Goal: Information Seeking & Learning: Learn about a topic

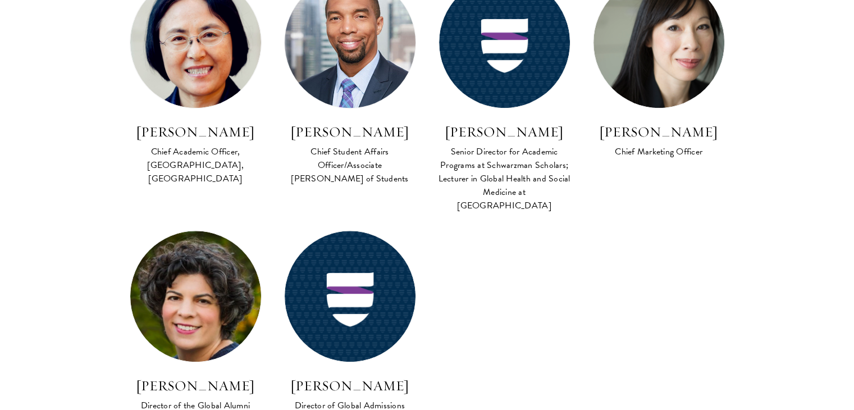
scroll to position [1010, 0]
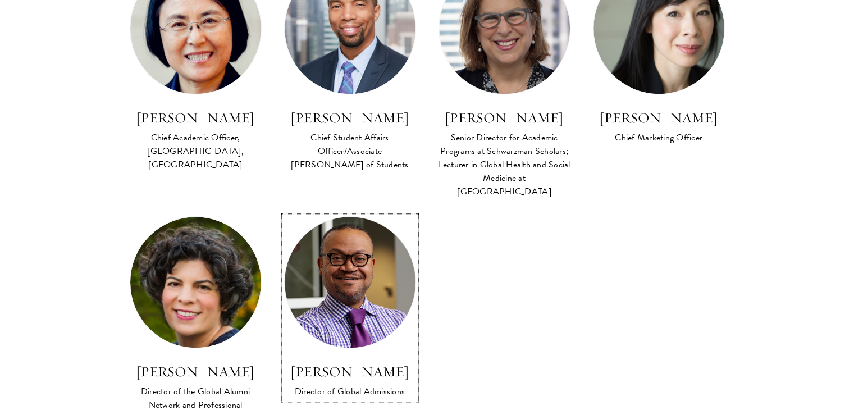
click at [384, 256] on img at bounding box center [350, 282] width 144 height 144
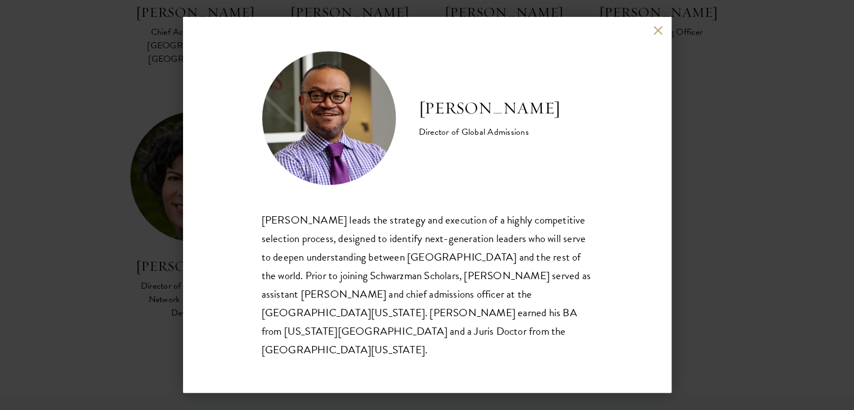
scroll to position [1122, 0]
click at [656, 35] on button at bounding box center [658, 30] width 10 height 10
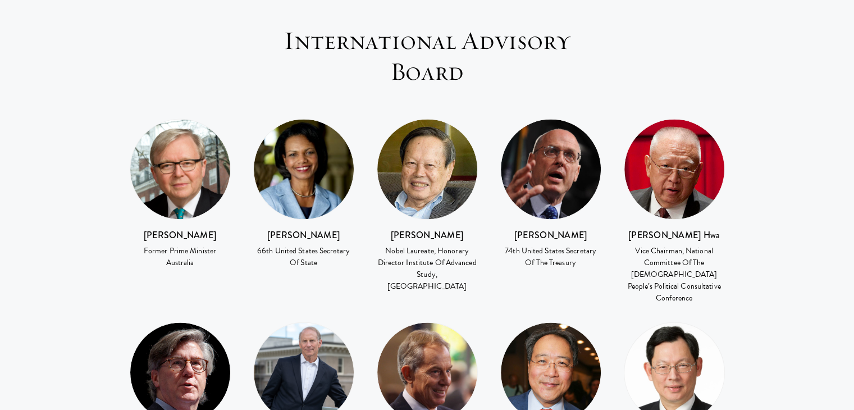
scroll to position [1571, 0]
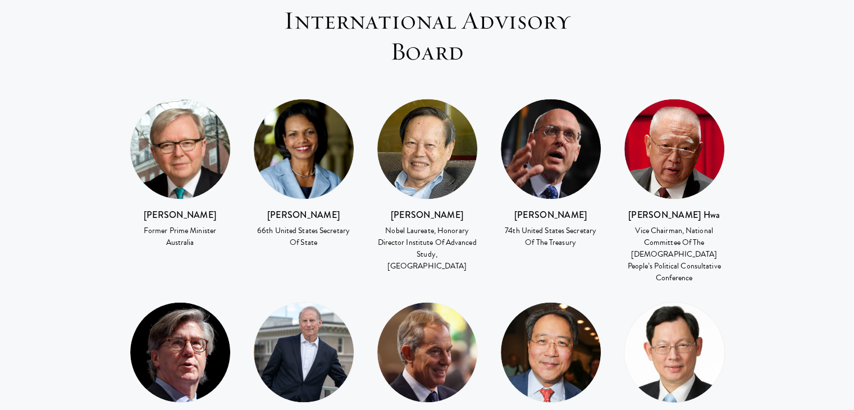
click at [182, 208] on h3 "[PERSON_NAME]" at bounding box center [180, 214] width 101 height 13
drag, startPoint x: 193, startPoint y: 169, endPoint x: 166, endPoint y: 196, distance: 37.7
click at [166, 196] on div "[PERSON_NAME] Former Prime Minister Australia" at bounding box center [179, 182] width 123 height 168
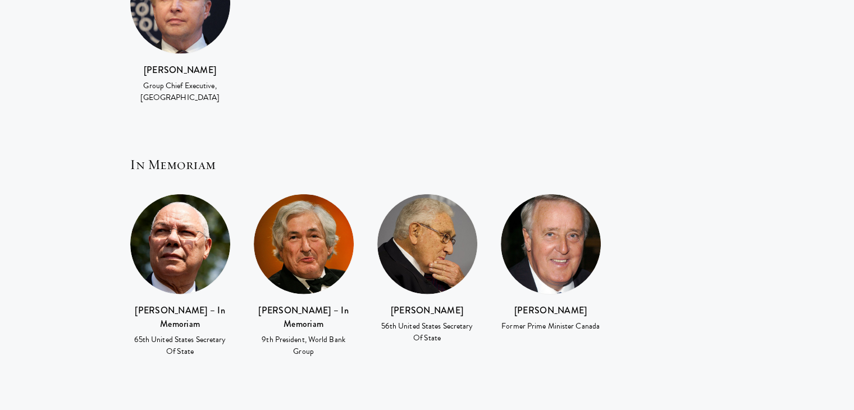
scroll to position [2526, 0]
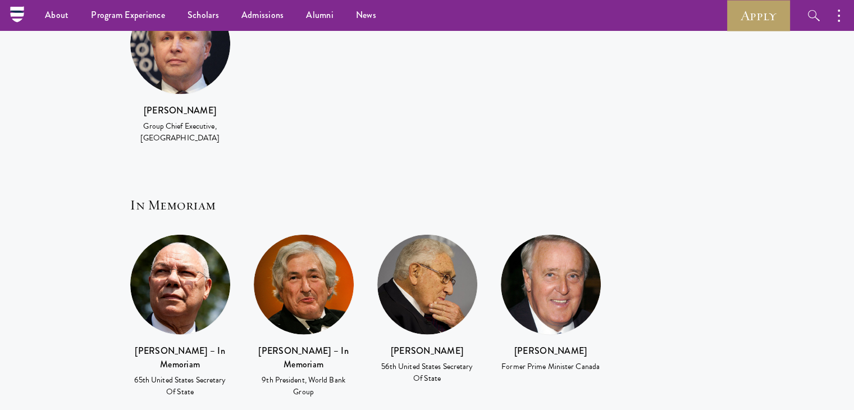
click at [721, 234] on div "[PERSON_NAME] – In Memoriam 65th United States Secretary Of State [PERSON_NAME]…" at bounding box center [426, 324] width 617 height 181
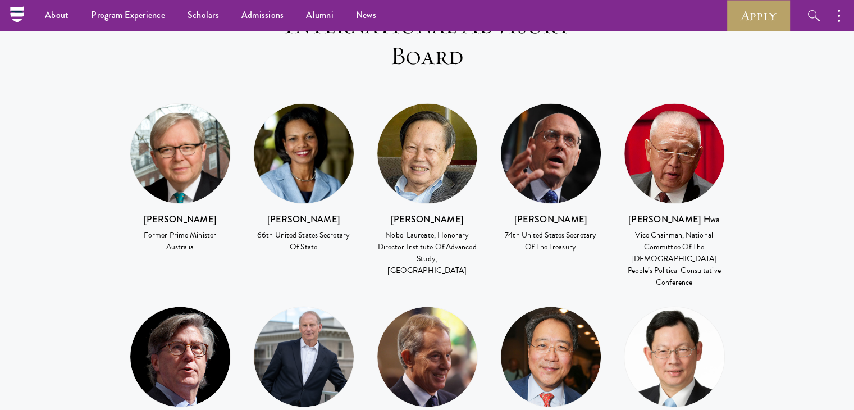
scroll to position [1515, 0]
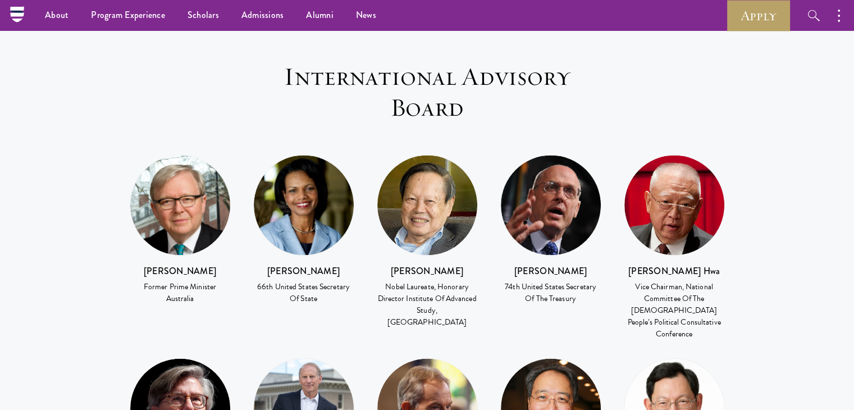
click at [572, 264] on div "[PERSON_NAME] 74th United States Secretary Of The Treasury" at bounding box center [550, 284] width 101 height 41
click at [566, 264] on h3 "[PERSON_NAME]" at bounding box center [550, 270] width 101 height 13
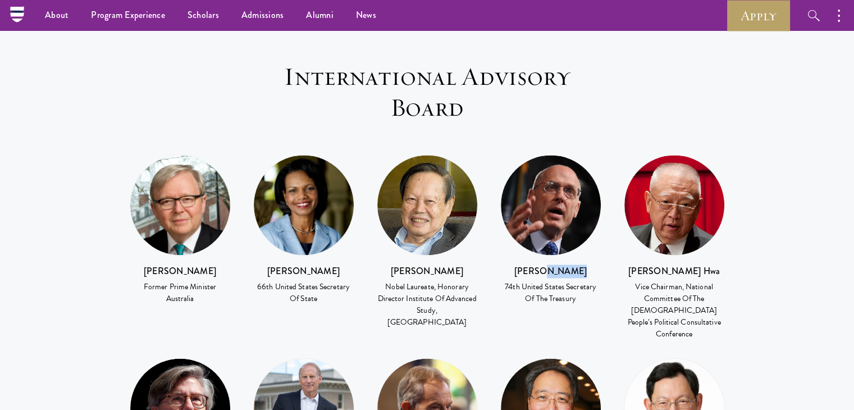
click at [563, 264] on h3 "[PERSON_NAME]" at bounding box center [550, 270] width 101 height 13
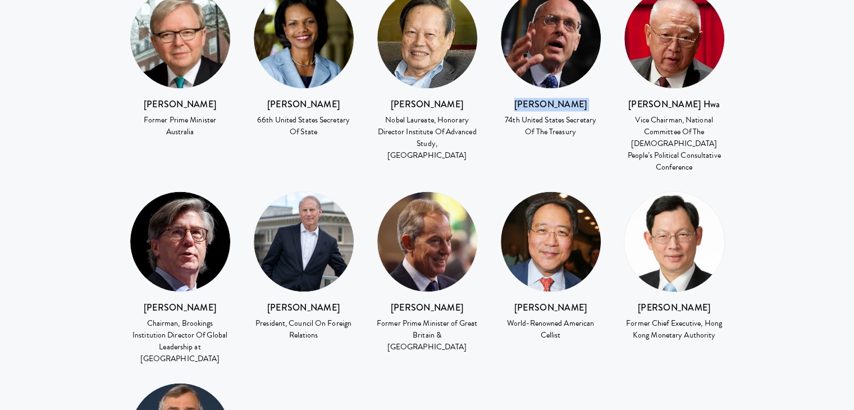
scroll to position [1684, 0]
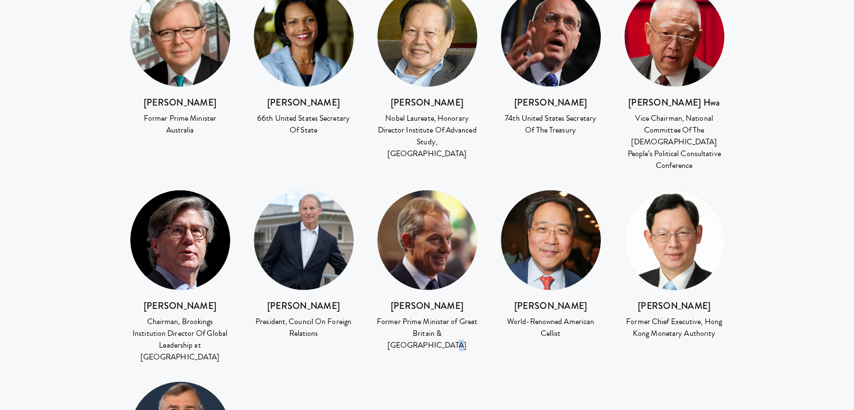
click at [465, 324] on div "[PERSON_NAME] Former Prime Minister Australia [PERSON_NAME] 66th United States …" at bounding box center [426, 279] width 617 height 586
click at [464, 293] on div "[PERSON_NAME] Former Prime Minister of Great Britain & [GEOGRAPHIC_DATA]" at bounding box center [426, 279] width 123 height 180
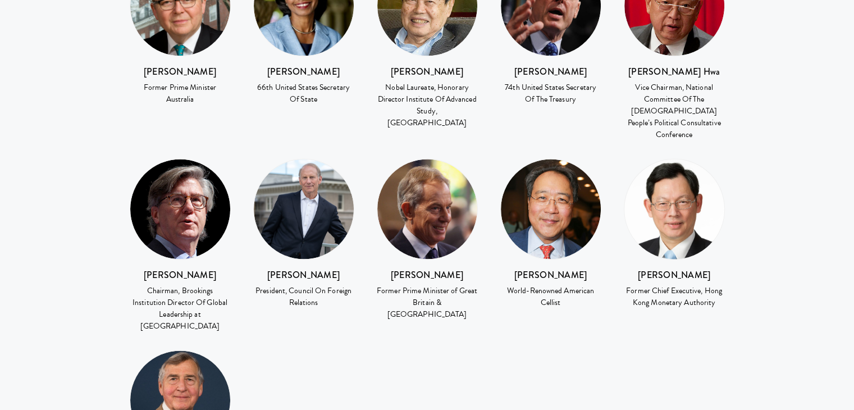
scroll to position [1740, 0]
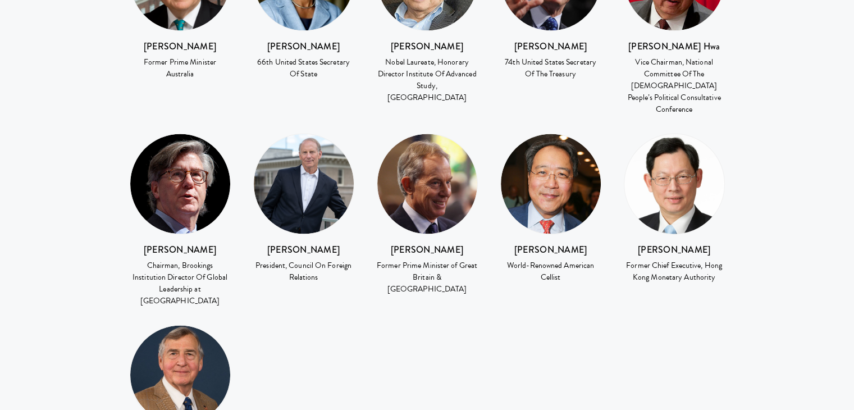
click at [551, 243] on h3 "[PERSON_NAME]" at bounding box center [550, 249] width 101 height 13
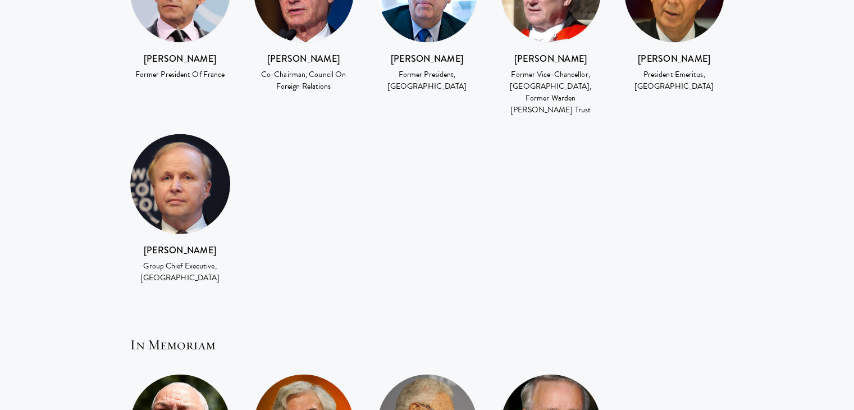
scroll to position [2413, 0]
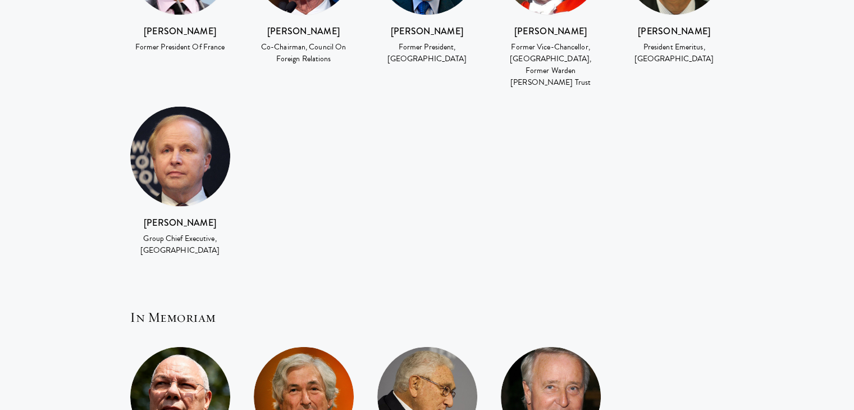
click at [238, 153] on div "[PERSON_NAME] Group Chief Executive, [GEOGRAPHIC_DATA]" at bounding box center [179, 190] width 123 height 168
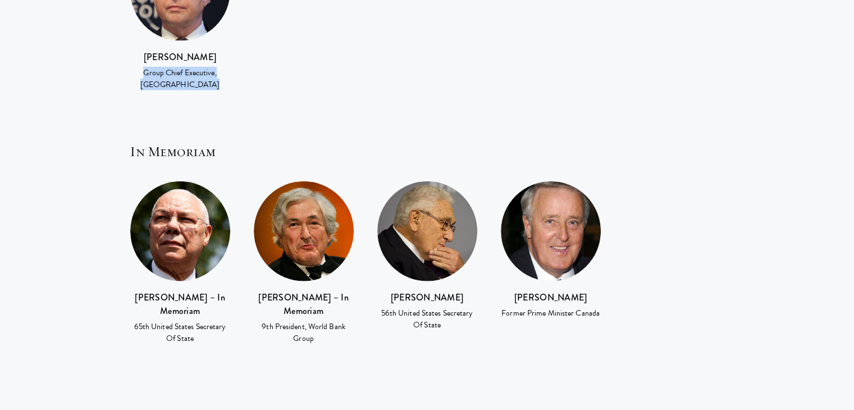
scroll to position [2582, 0]
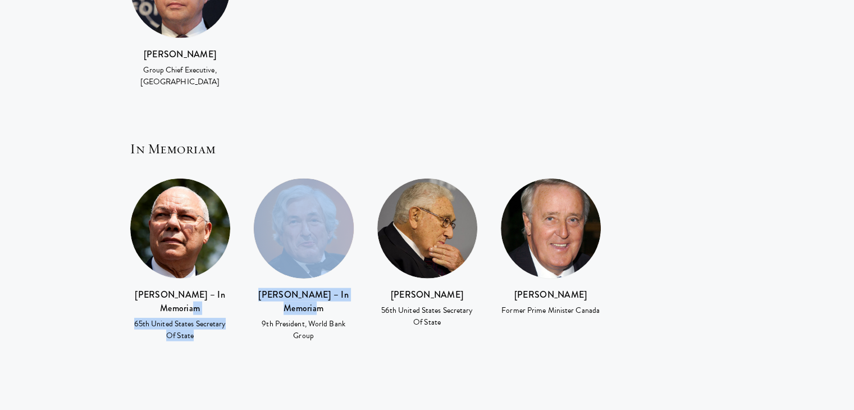
drag, startPoint x: 212, startPoint y: 207, endPoint x: 270, endPoint y: 197, distance: 58.7
click at [268, 197] on div "[PERSON_NAME] – In Memoriam 65th United States Secretary Of State [PERSON_NAME]…" at bounding box center [426, 268] width 617 height 181
click at [317, 288] on h3 "[PERSON_NAME] – In Memoriam" at bounding box center [303, 301] width 101 height 27
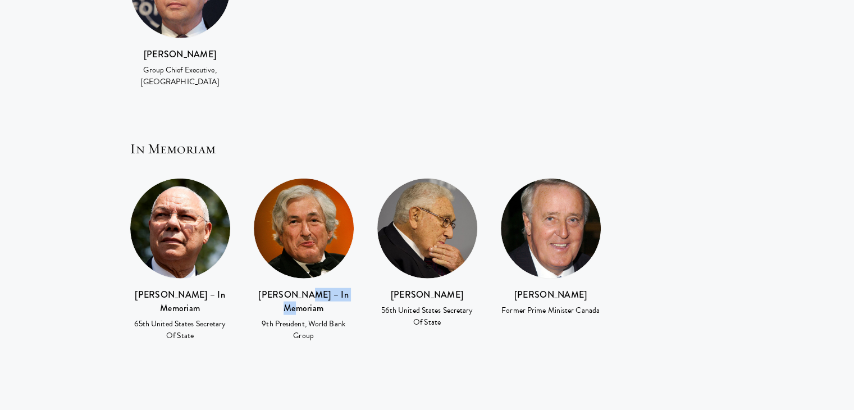
click at [317, 288] on h3 "[PERSON_NAME] – In Memoriam" at bounding box center [303, 301] width 101 height 27
click at [337, 288] on h3 "[PERSON_NAME] – In Memoriam" at bounding box center [303, 301] width 101 height 27
click at [424, 288] on h3 "[PERSON_NAME]" at bounding box center [427, 294] width 101 height 13
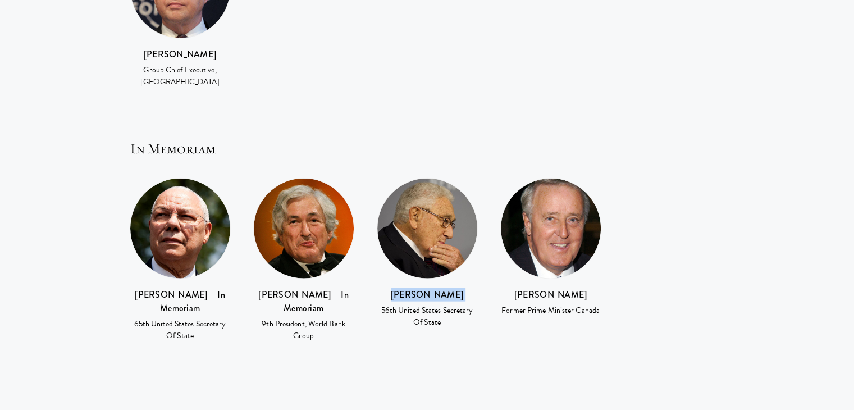
click at [424, 288] on h3 "[PERSON_NAME]" at bounding box center [427, 294] width 101 height 13
click at [558, 288] on h3 "[PERSON_NAME]" at bounding box center [550, 294] width 101 height 13
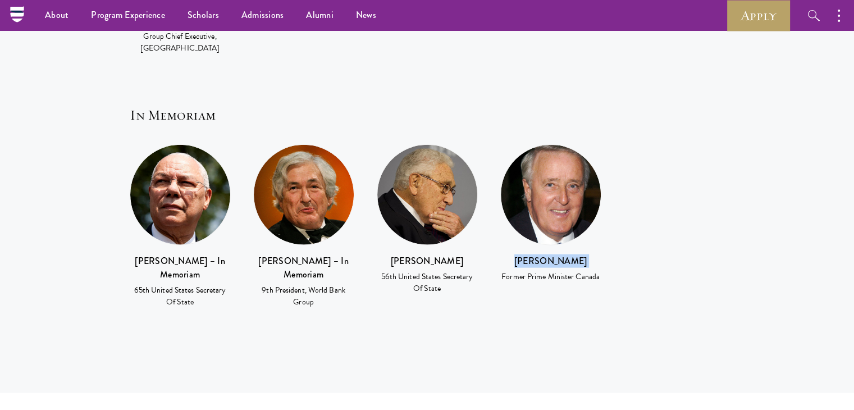
scroll to position [2526, 0]
